Goal: Submit feedback/report problem

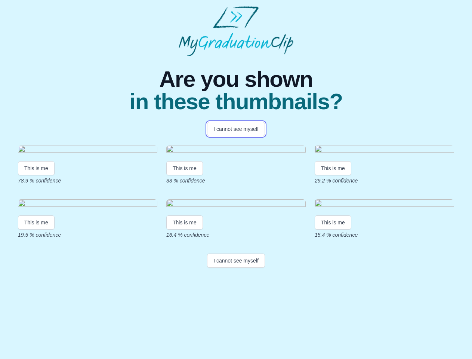
click at [236, 129] on button "I cannot see myself" at bounding box center [236, 129] width 58 height 14
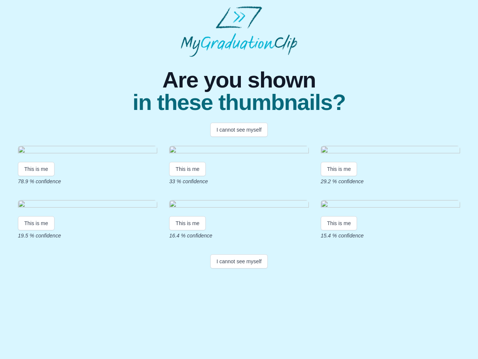
click at [36, 235] on html "Are you shown in these thumbnails? I cannot see myself This is me 78.9 % confid…" at bounding box center [239, 138] width 478 height 277
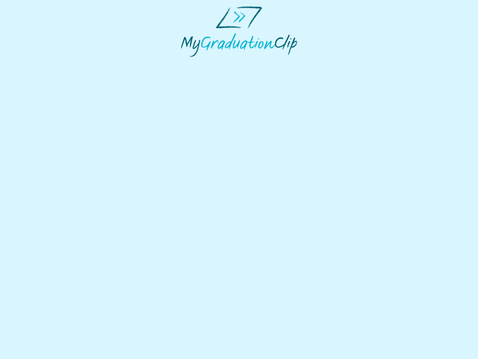
click at [186, 63] on html at bounding box center [239, 31] width 478 height 63
click at [335, 63] on html at bounding box center [239, 31] width 478 height 63
click at [36, 63] on html at bounding box center [239, 31] width 478 height 63
click at [186, 63] on html at bounding box center [239, 31] width 478 height 63
click at [335, 63] on html at bounding box center [239, 31] width 478 height 63
